Goal: Task Accomplishment & Management: Use online tool/utility

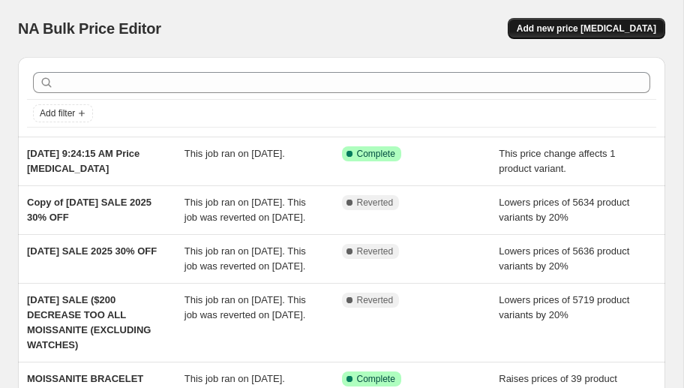
click at [566, 30] on span "Add new price [MEDICAL_DATA]" at bounding box center [587, 29] width 140 height 12
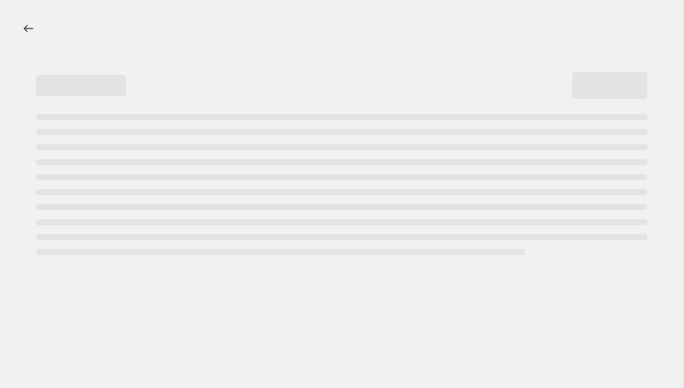
select select "percentage"
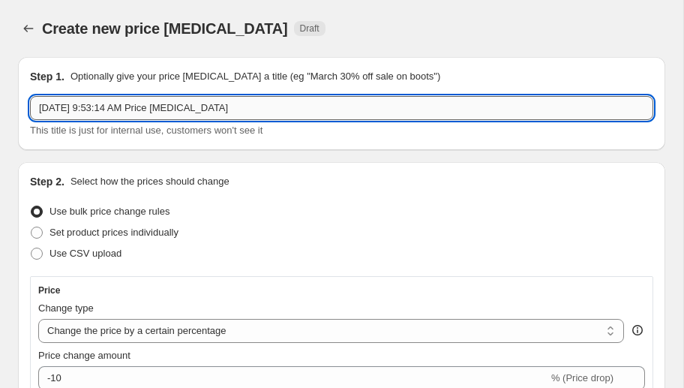
click at [198, 105] on input "[DATE] 9:53:14 AM Price [MEDICAL_DATA]" at bounding box center [341, 108] width 623 height 24
type input "W"
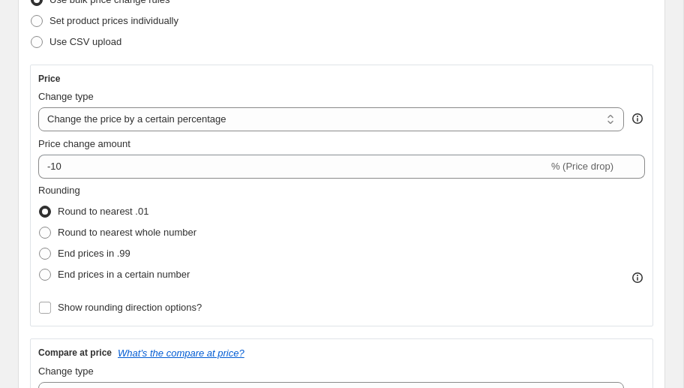
scroll to position [228, 0]
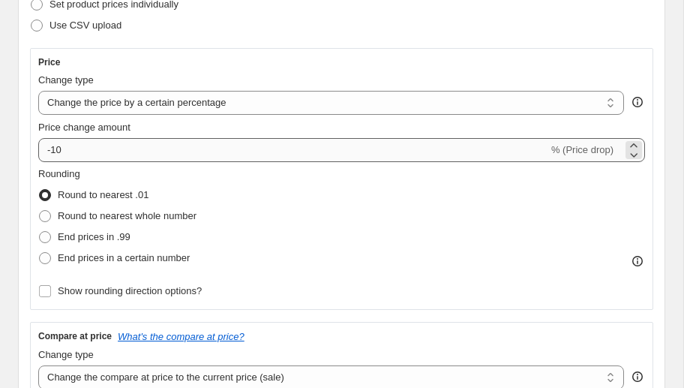
type input "[DEMOGRAPHIC_DATA] WATCHES 50% OFF [DATE]"
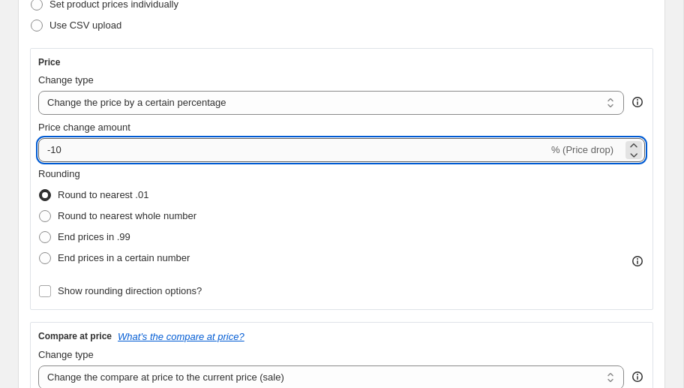
click at [106, 152] on input "-10" at bounding box center [293, 150] width 510 height 24
type input "-1"
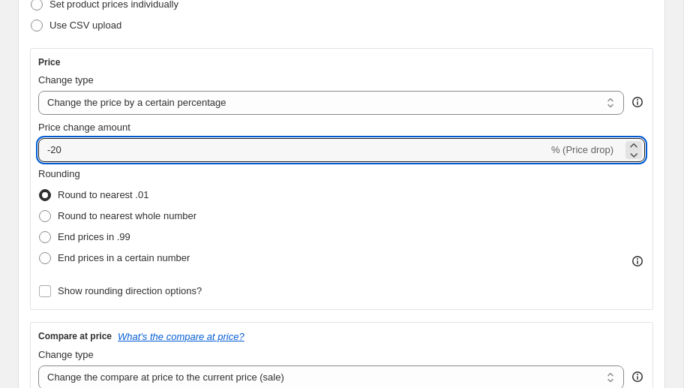
type input "-20"
click at [23, 134] on div "Step 2. Select how the prices should change Use bulk price change rules Set pro…" at bounding box center [341, 274] width 647 height 681
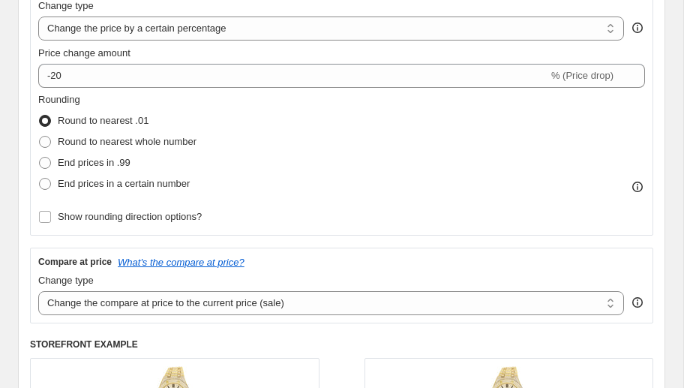
scroll to position [314, 0]
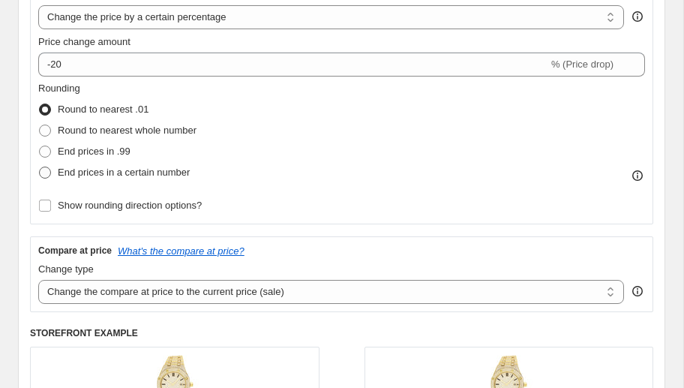
click at [47, 172] on span at bounding box center [45, 173] width 12 height 12
click at [40, 167] on input "End prices in a certain number" at bounding box center [39, 167] width 1 height 1
radio input "true"
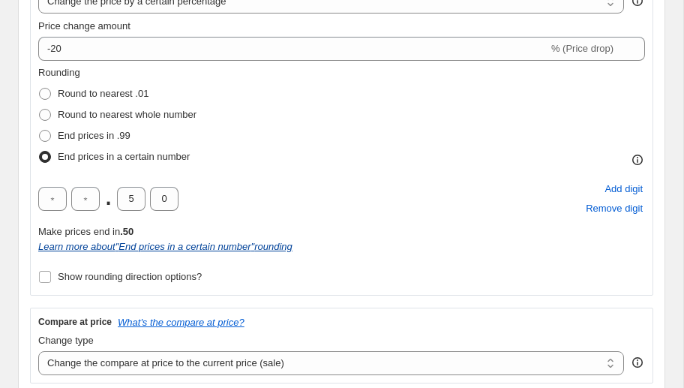
scroll to position [344, 0]
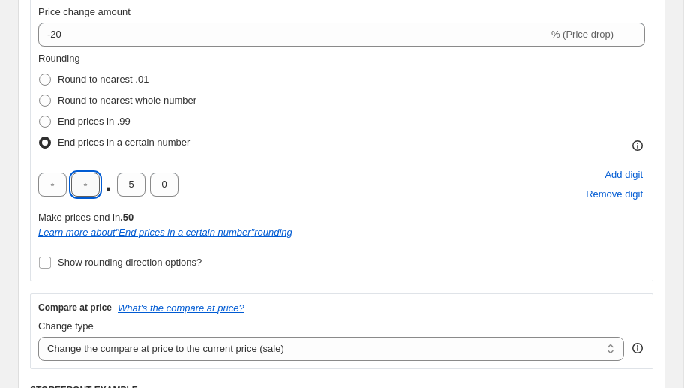
click at [90, 191] on input "text" at bounding box center [85, 185] width 29 height 24
type input "9"
click at [269, 165] on div "9 . 9 9 Add digit Remove digit" at bounding box center [341, 184] width 607 height 39
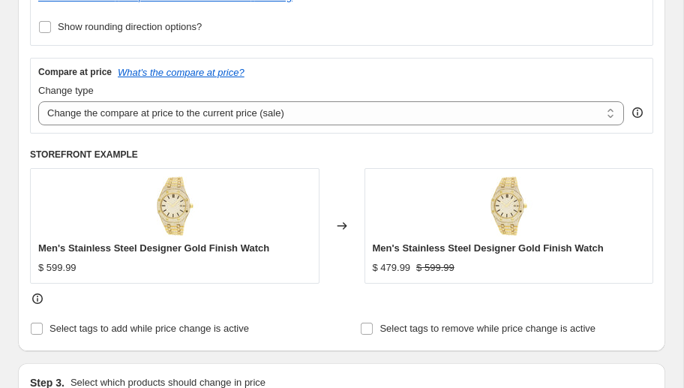
scroll to position [592, 0]
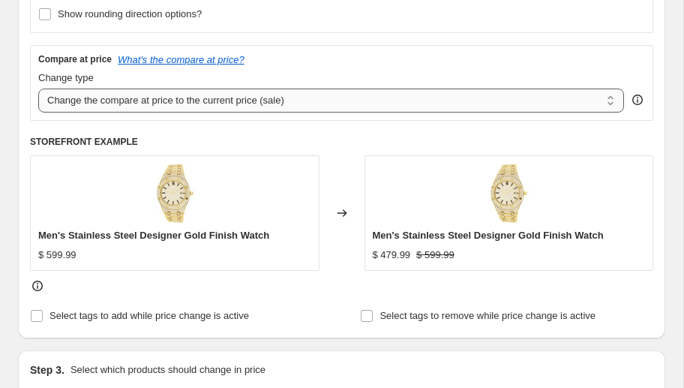
click at [220, 102] on select "Change the compare at price to the current price (sale) Change the compare at p…" at bounding box center [331, 101] width 586 height 24
select select "pp"
click at [38, 89] on select "Change the compare at price to the current price (sale) Change the compare at p…" at bounding box center [331, 101] width 586 height 24
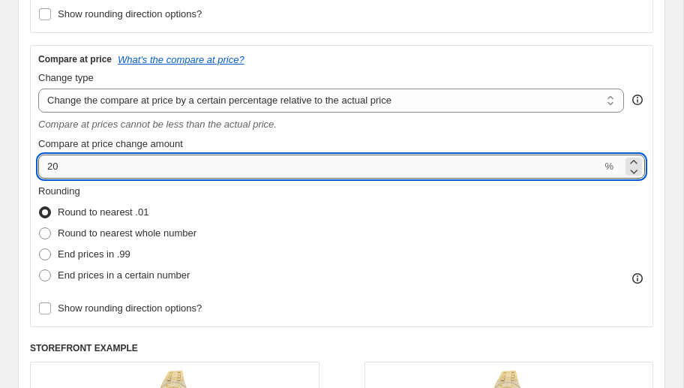
click at [72, 165] on input "20" at bounding box center [319, 167] width 563 height 24
type input "205"
type input "2"
type input "50"
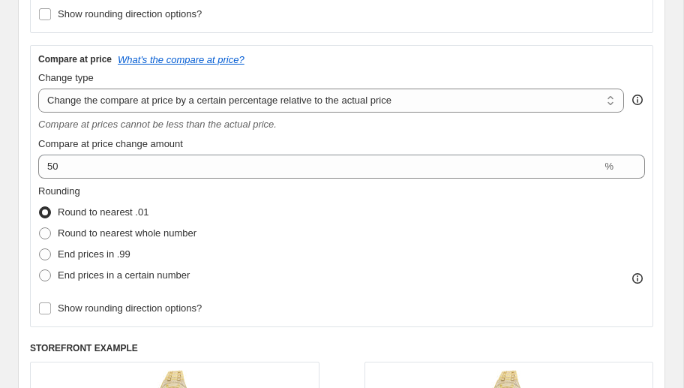
click at [292, 140] on div "Compare at price change amount" at bounding box center [341, 144] width 607 height 15
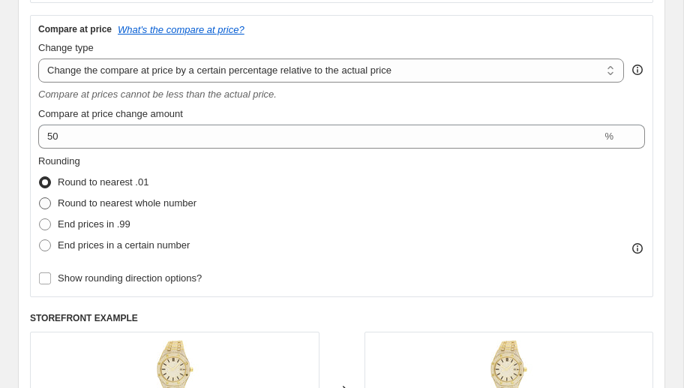
scroll to position [657, 0]
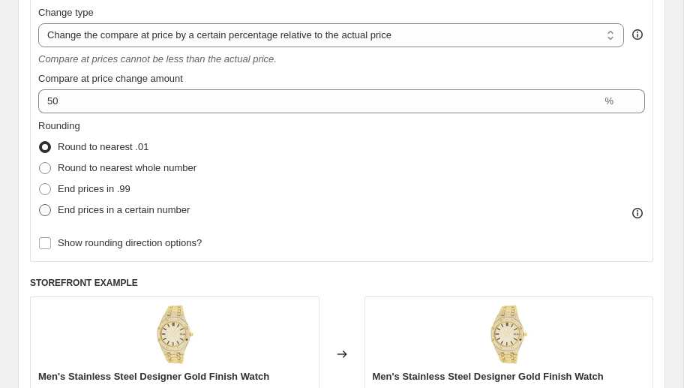
click at [47, 209] on span at bounding box center [45, 210] width 12 height 12
click at [40, 205] on input "End prices in a certain number" at bounding box center [39, 204] width 1 height 1
radio input "true"
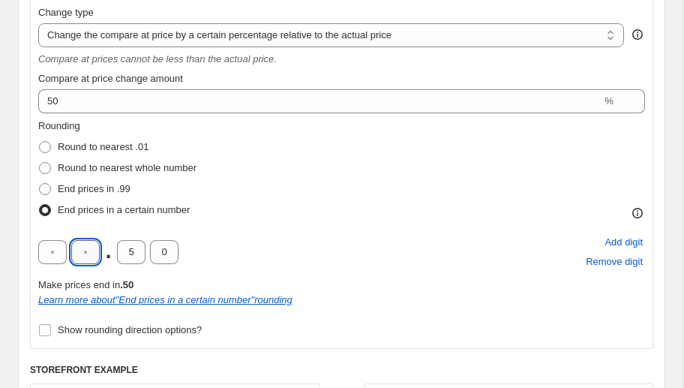
click at [94, 251] on input "text" at bounding box center [85, 252] width 29 height 24
type input "9"
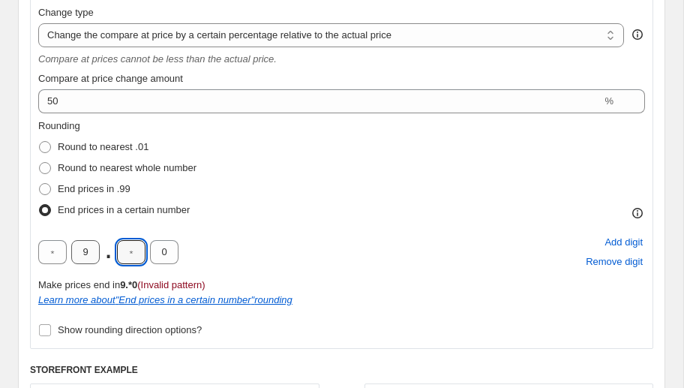
type input "9"
click at [250, 212] on div "Rounding Round to nearest .01 Round to nearest whole number End prices in .99 E…" at bounding box center [341, 170] width 607 height 102
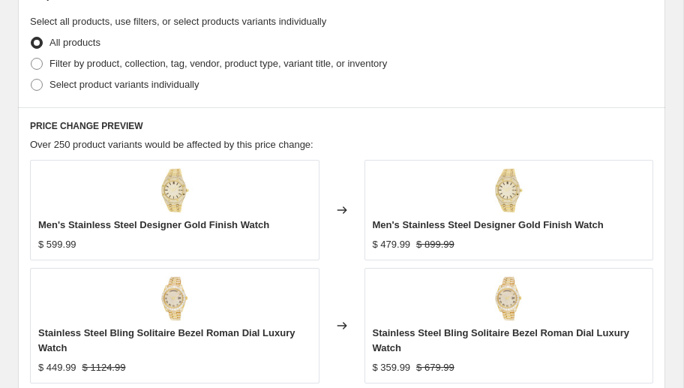
scroll to position [1251, 0]
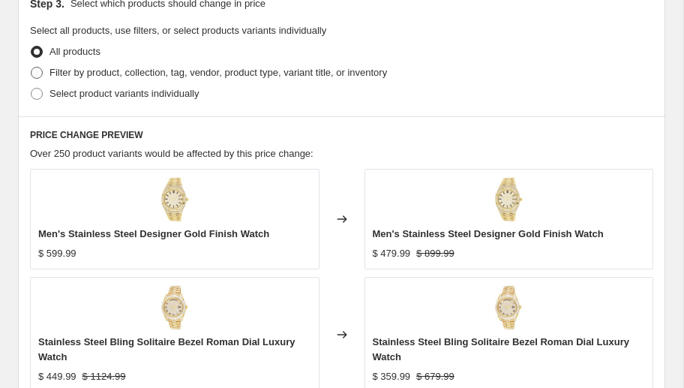
click at [40, 72] on span at bounding box center [37, 73] width 12 height 12
click at [32, 68] on input "Filter by product, collection, tag, vendor, product type, variant title, or inv…" at bounding box center [31, 67] width 1 height 1
radio input "true"
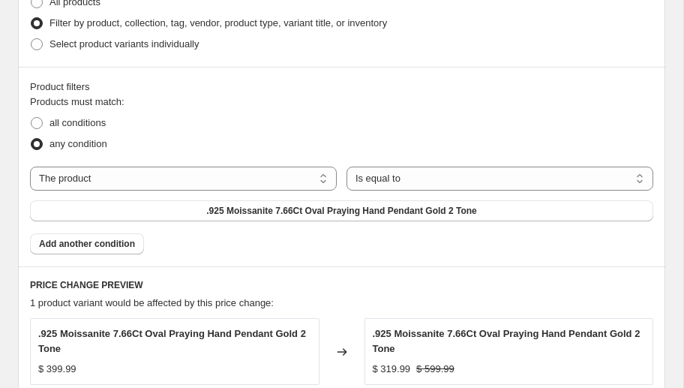
scroll to position [1202, 0]
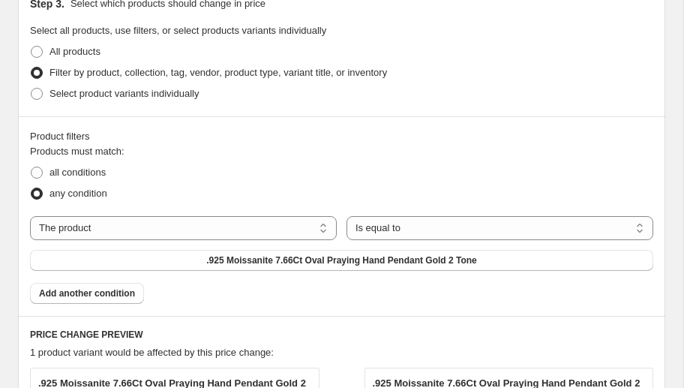
click at [188, 212] on div "Products must match: all conditions any condition The product The product's col…" at bounding box center [341, 224] width 623 height 160
click at [164, 224] on select "The product The product's collection The product's tag The product's vendor The…" at bounding box center [183, 228] width 307 height 24
select select "collection"
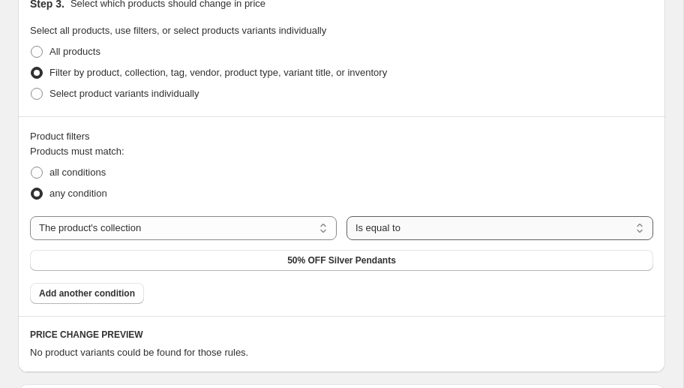
click at [406, 230] on select "Is equal to Is not equal to" at bounding box center [500, 228] width 307 height 24
click at [299, 261] on span "50% OFF Silver Pendants" at bounding box center [341, 260] width 109 height 12
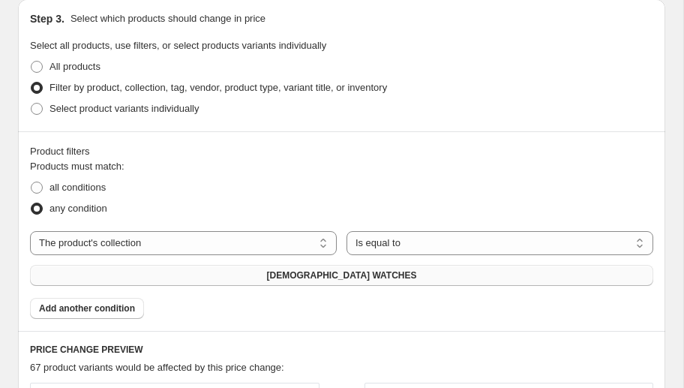
scroll to position [1266, 0]
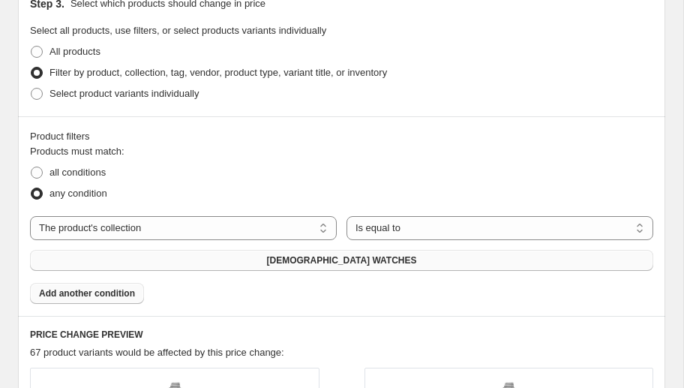
click at [117, 290] on span "Add another condition" at bounding box center [87, 293] width 96 height 12
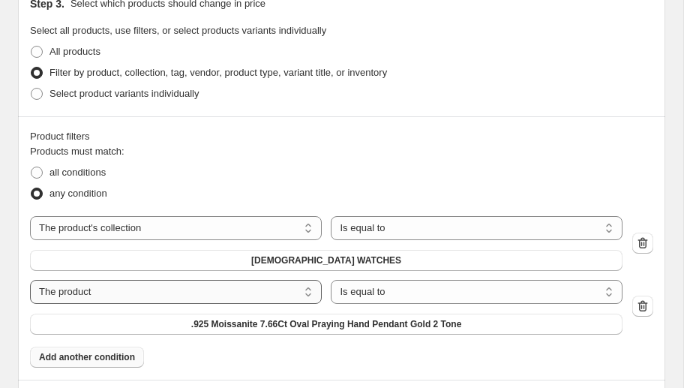
click at [170, 293] on select "The product The product's collection The product's tag The product's vendor The…" at bounding box center [176, 292] width 292 height 24
select select "collection"
click at [260, 323] on button "50% OFF Silver Pendants" at bounding box center [326, 324] width 593 height 21
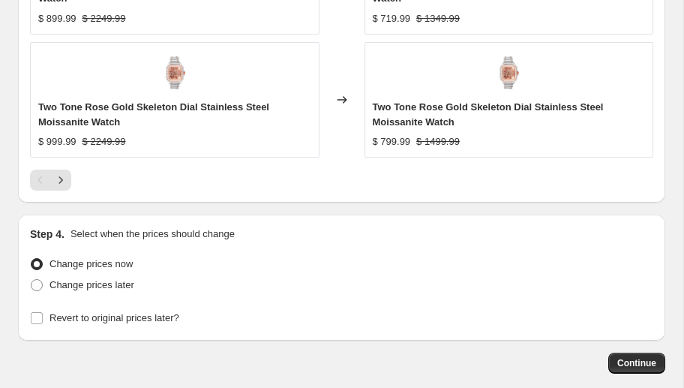
scroll to position [2148, 0]
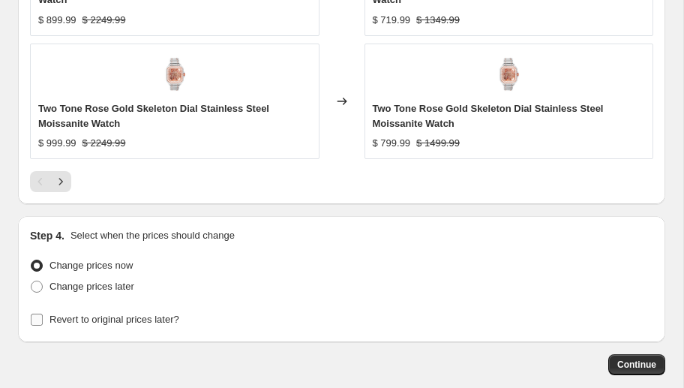
click at [41, 316] on input "Revert to original prices later?" at bounding box center [37, 320] width 12 height 12
checkbox input "true"
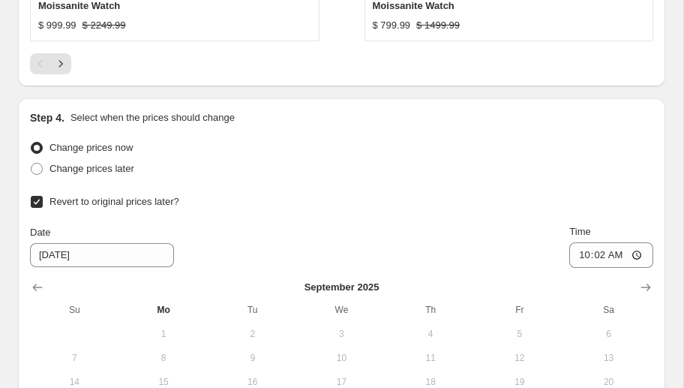
scroll to position [2305, 0]
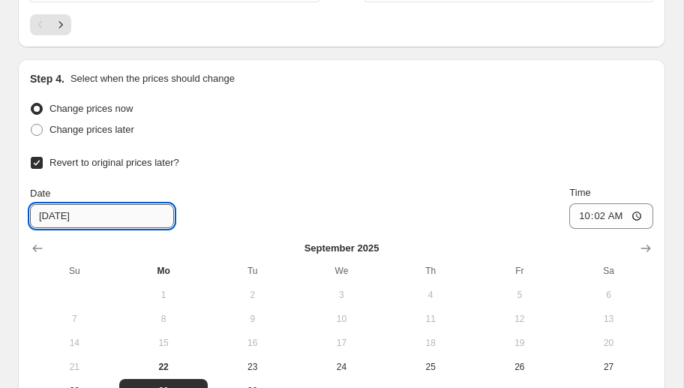
click at [94, 210] on input "9/29/2025" at bounding box center [102, 216] width 144 height 24
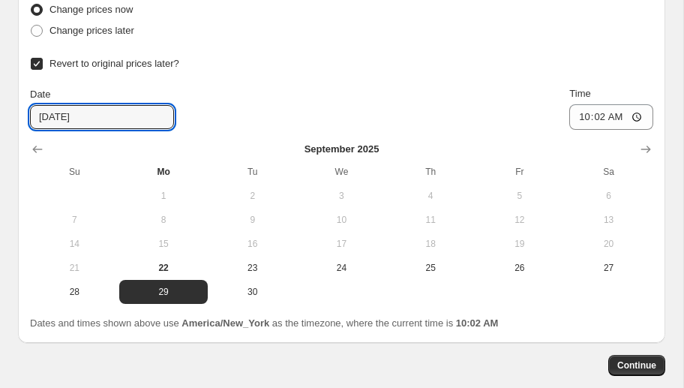
scroll to position [2420, 0]
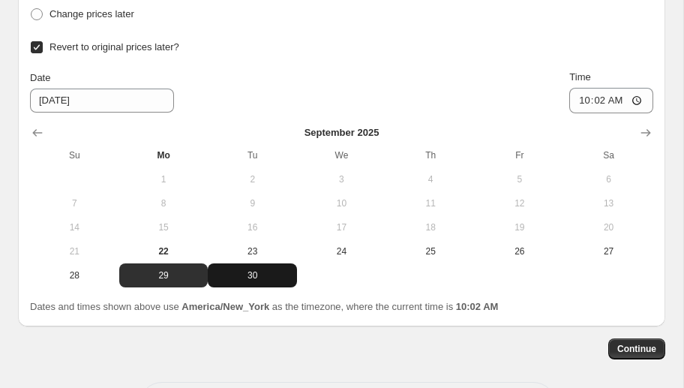
click at [266, 272] on span "30" at bounding box center [252, 275] width 77 height 12
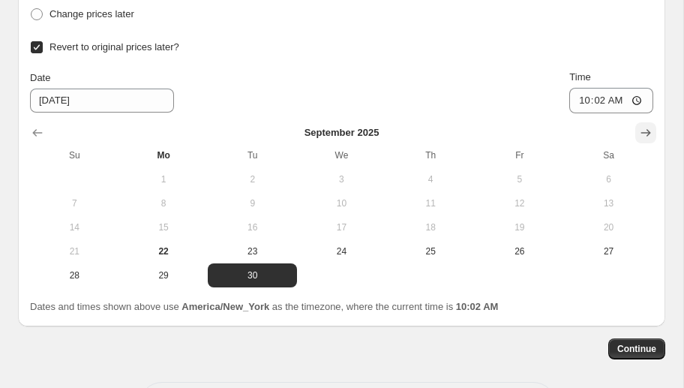
click at [650, 128] on icon "Show next month, October 2025" at bounding box center [645, 132] width 15 height 15
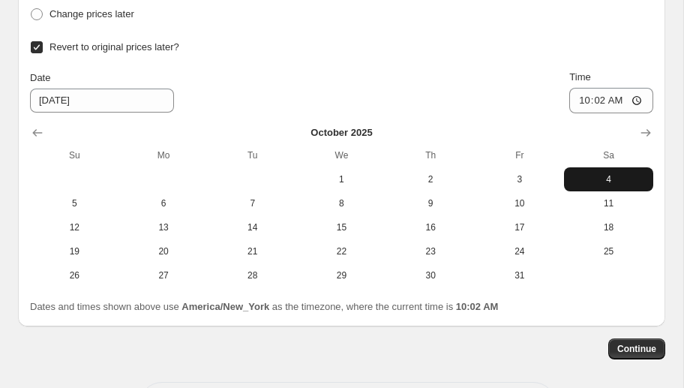
click at [599, 176] on span "4" at bounding box center [608, 179] width 77 height 12
type input "10/4/2025"
click at [646, 346] on span "Continue" at bounding box center [636, 349] width 39 height 12
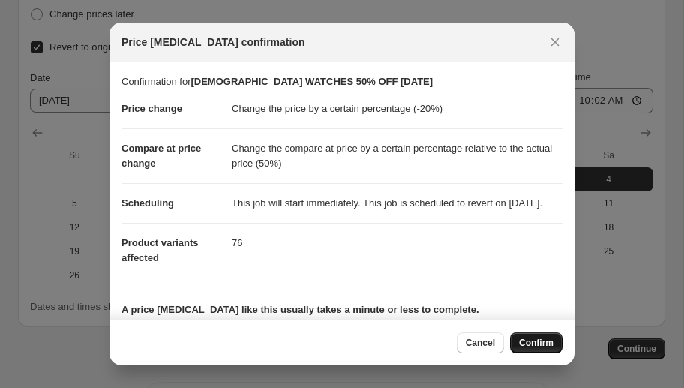
click at [533, 341] on span "Confirm" at bounding box center [536, 343] width 35 height 12
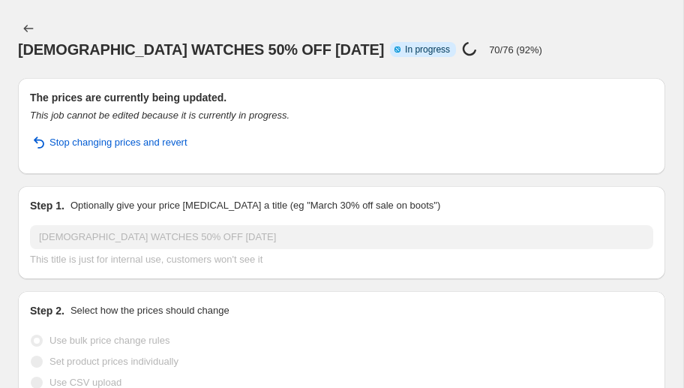
select select "percentage"
select select "pp"
select select "collection"
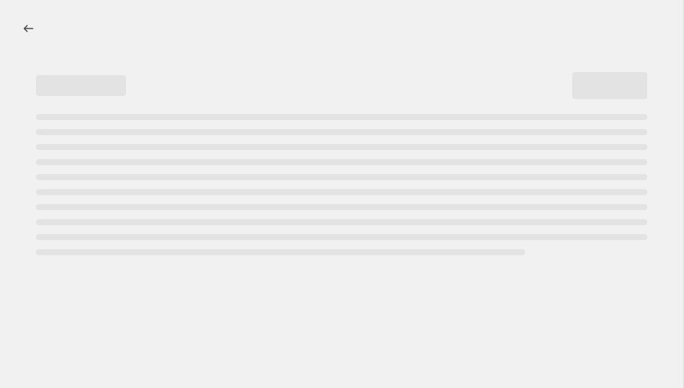
select select "percentage"
